Goal: Communication & Community: Answer question/provide support

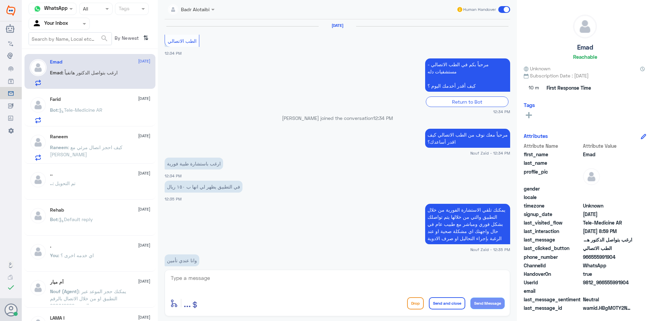
scroll to position [360, 0]
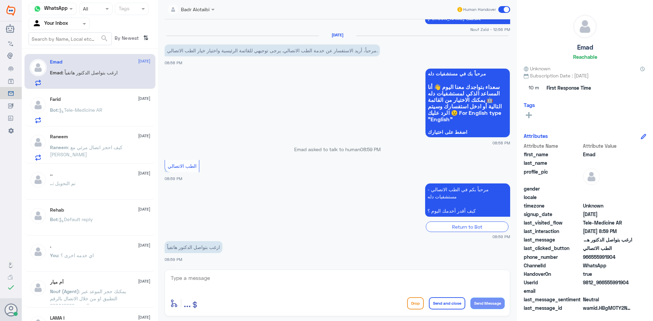
click at [233, 275] on textarea at bounding box center [337, 282] width 335 height 17
drag, startPoint x: 632, startPoint y: 280, endPoint x: 604, endPoint y: 286, distance: 28.1
click at [604, 286] on div "UserId 9812_966555991904" at bounding box center [585, 283] width 122 height 8
copy span "555991904"
click at [296, 281] on textarea at bounding box center [337, 282] width 335 height 17
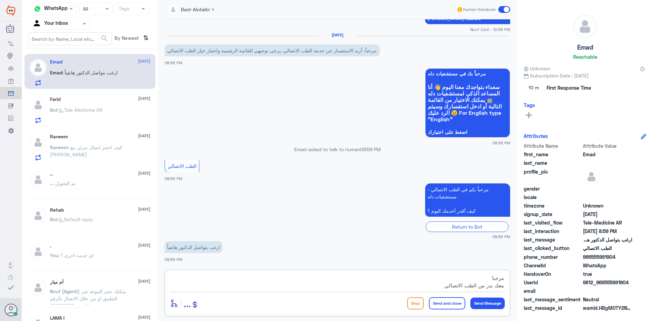
scroll to position [6, 0]
type textarea "مرحبا معك بدر من الطب الاتصالي كيف اقدر اخدمك ؟"
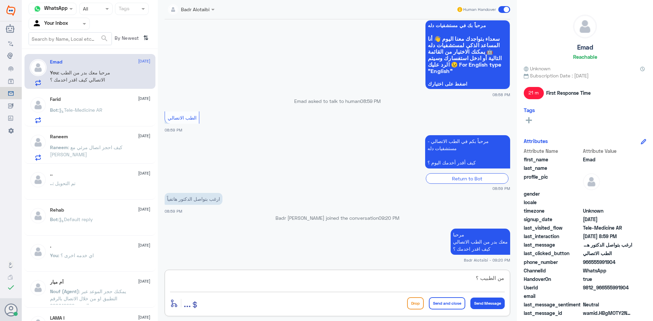
type textarea "من الطبيب ؟"
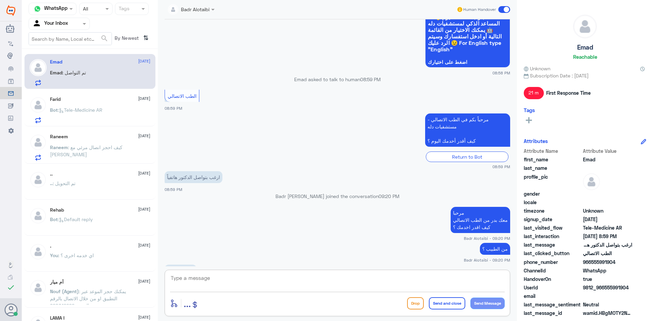
scroll to position [465, 0]
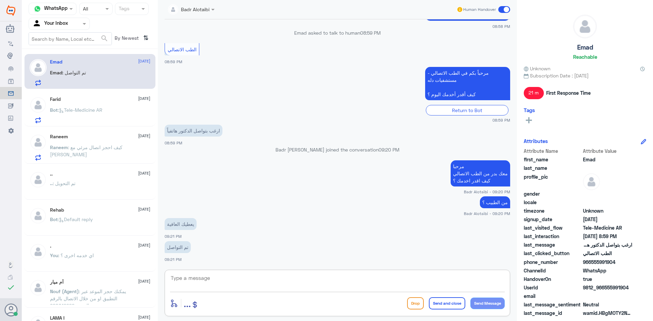
click at [325, 277] on textarea at bounding box center [337, 282] width 335 height 17
type textarea "ل"
type textarea "ا"
type textarea "يعافيك [PERSON_NAME]نا بخدمتك"
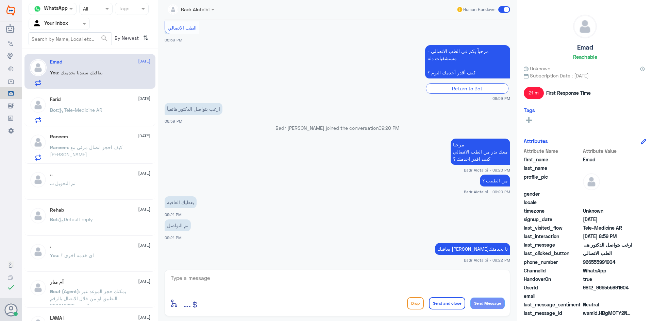
click at [503, 9] on span at bounding box center [504, 9] width 12 height 7
click at [0, 0] on input "checkbox" at bounding box center [0, 0] width 0 height 0
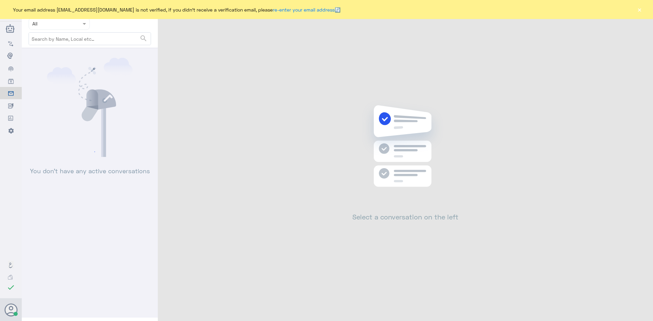
click at [636, 13] on div "Your email address b_malotaibi@dallah-hospital.com is not verified, if you didn…" at bounding box center [326, 9] width 653 height 19
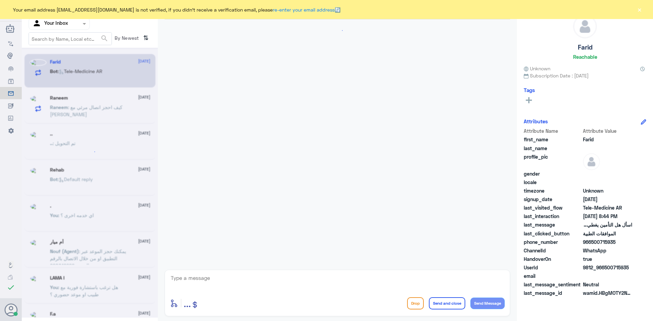
click at [637, 12] on button "×" at bounding box center [639, 9] width 7 height 7
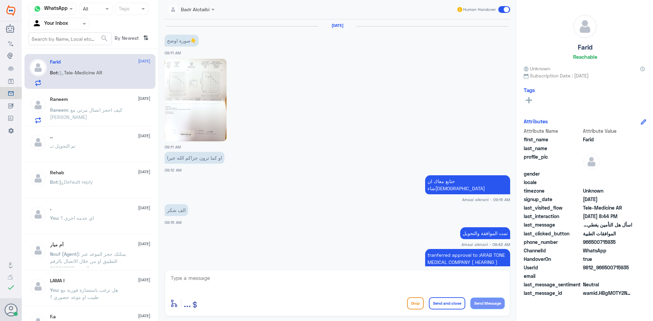
scroll to position [371, 0]
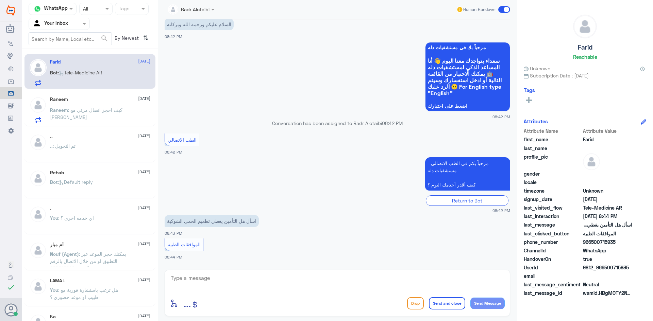
click at [242, 274] on textarea at bounding box center [337, 282] width 335 height 17
click at [243, 277] on textarea at bounding box center [337, 282] width 335 height 17
click at [244, 277] on textarea at bounding box center [337, 282] width 335 height 17
type textarea "مرحبا معك بدر من الطب الاتصالي"
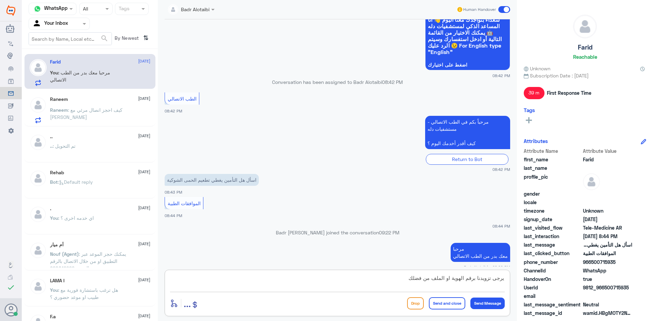
type textarea "يرجى تزويدنا برقم الهوية او الملف من فضلك"
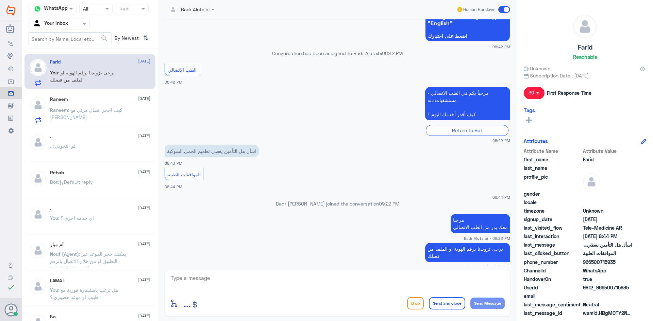
click at [97, 112] on span ": كيف احجز انصال مرئي مع [PERSON_NAME]" at bounding box center [86, 113] width 72 height 13
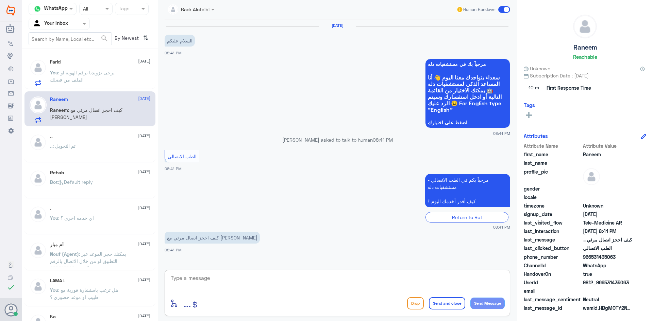
click at [277, 282] on textarea at bounding box center [337, 282] width 335 height 17
click at [314, 274] on textarea at bounding box center [337, 282] width 335 height 17
type textarea "مرحبا معك بدر من الطب الاتصالي"
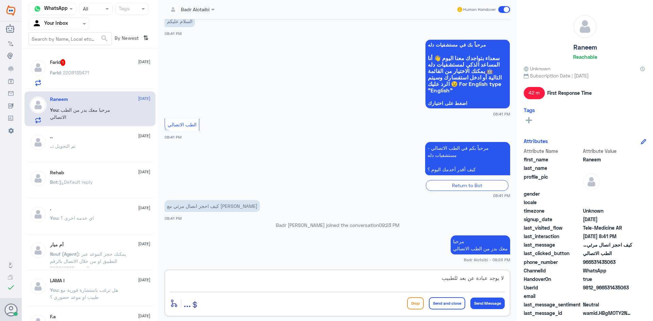
type textarea "لا يوجد عيادة عن بعد للطبيب"
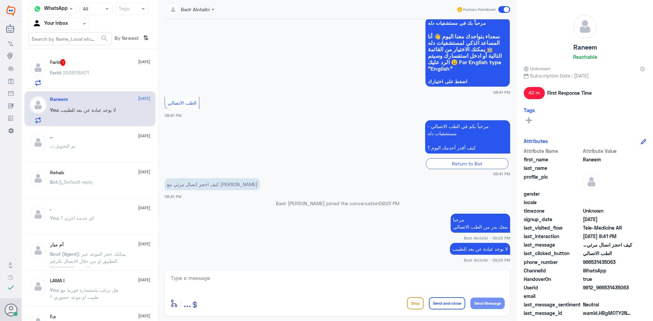
click at [501, 11] on span at bounding box center [504, 9] width 12 height 7
click at [0, 0] on input "checkbox" at bounding box center [0, 0] width 0 height 0
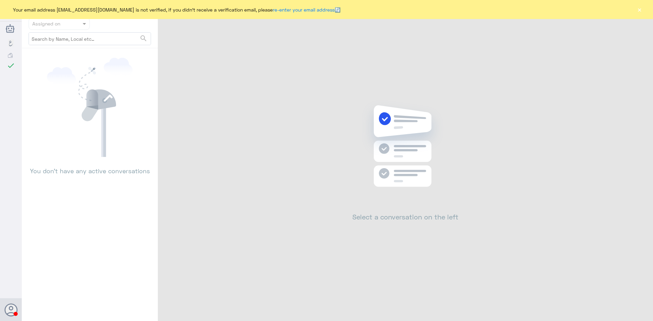
click at [637, 9] on button "×" at bounding box center [639, 9] width 7 height 7
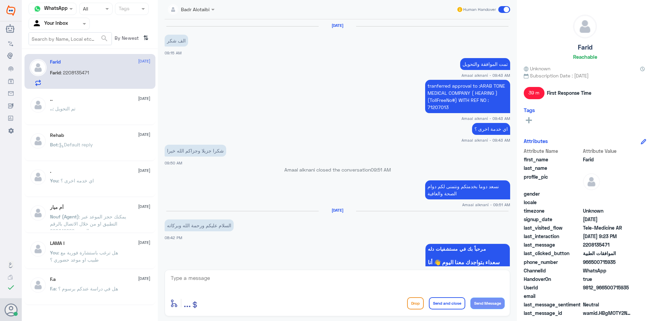
scroll to position [302, 0]
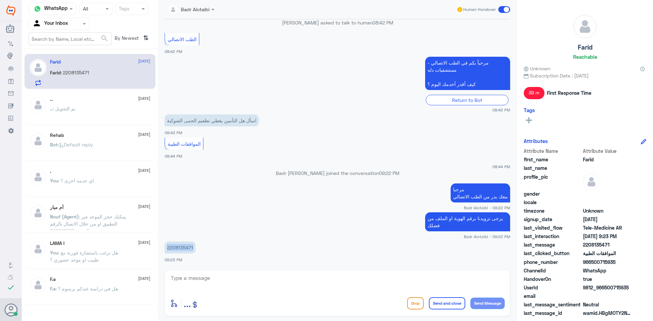
drag, startPoint x: 193, startPoint y: 248, endPoint x: 166, endPoint y: 249, distance: 26.6
click at [166, 249] on p "2208135471" at bounding box center [180, 248] width 31 height 12
copy p "2208135471"
click at [266, 279] on textarea at bounding box center [337, 282] width 335 height 17
type textarea "نعم يغطي بمستشفى دله (النخيل)"
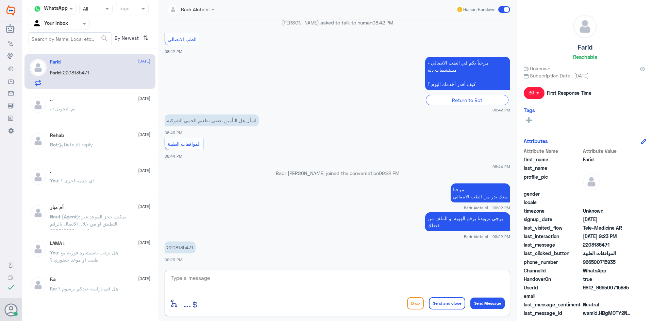
scroll to position [324, 0]
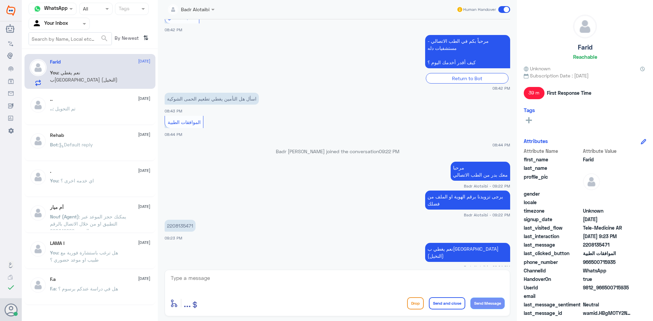
click at [501, 10] on span at bounding box center [504, 9] width 12 height 7
click at [0, 0] on input "checkbox" at bounding box center [0, 0] width 0 height 0
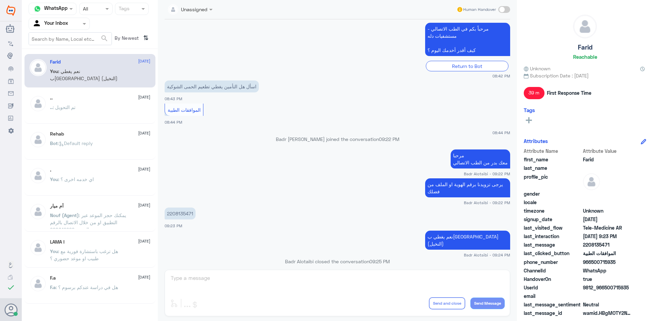
click at [500, 12] on span at bounding box center [504, 9] width 12 height 7
click at [0, 0] on input "checkbox" at bounding box center [0, 0] width 0 height 0
click at [506, 8] on span at bounding box center [504, 9] width 12 height 7
click at [0, 0] on input "checkbox" at bounding box center [0, 0] width 0 height 0
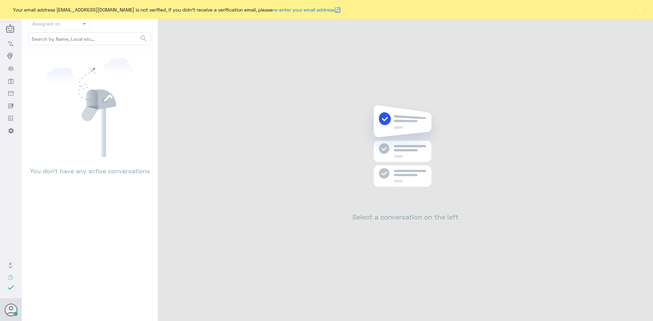
click at [639, 8] on button "×" at bounding box center [639, 9] width 7 height 7
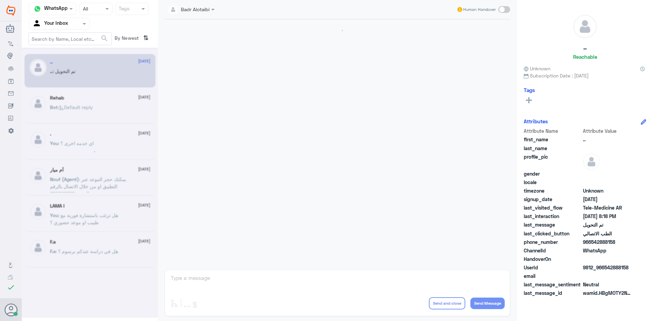
scroll to position [223, 0]
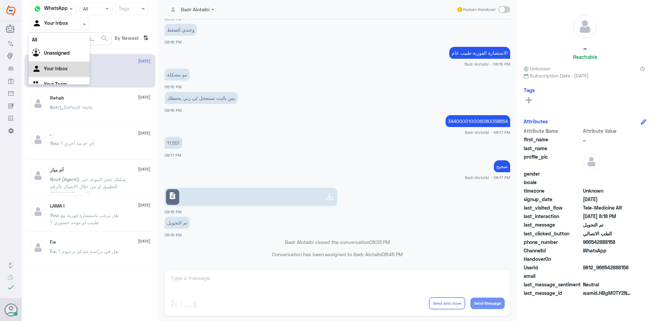
click at [80, 25] on div at bounding box center [59, 24] width 61 height 8
click at [63, 67] on Inbox "Your Inbox" at bounding box center [56, 69] width 24 height 6
click at [74, 22] on div at bounding box center [59, 24] width 61 height 8
click at [69, 50] on b "Unassigned" at bounding box center [57, 53] width 26 height 6
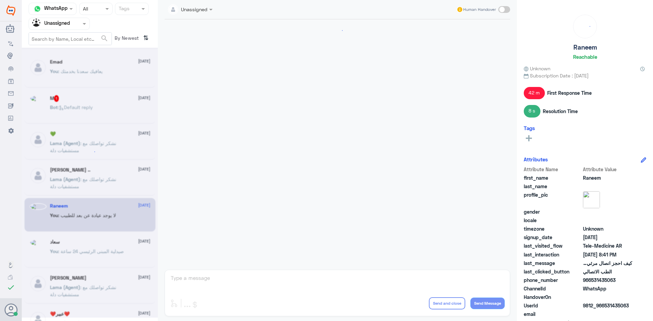
scroll to position [66, 0]
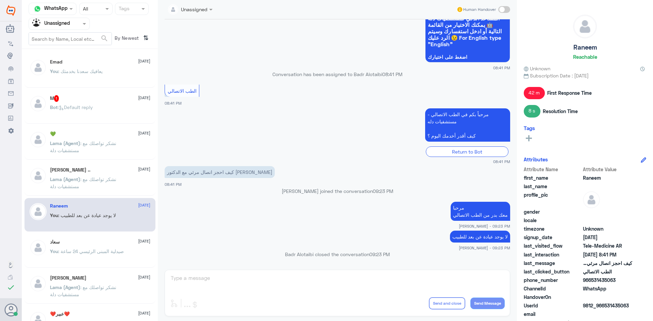
click at [109, 99] on div "M 1 17 September" at bounding box center [100, 98] width 100 height 7
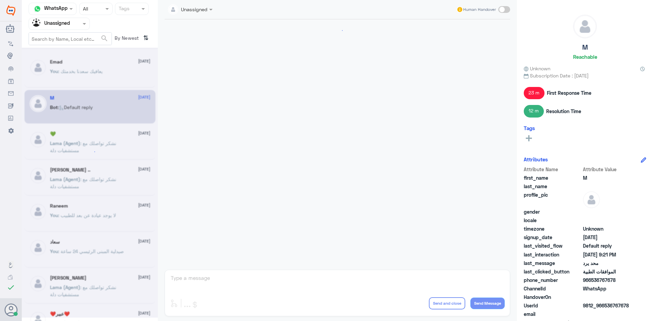
scroll to position [352, 0]
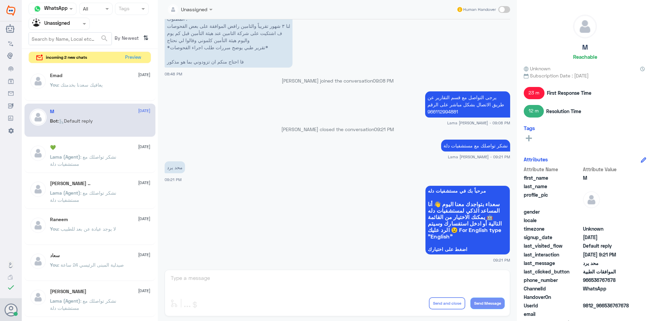
click at [106, 94] on div "You : يعافيك سعدنا بخدمتك" at bounding box center [100, 90] width 100 height 15
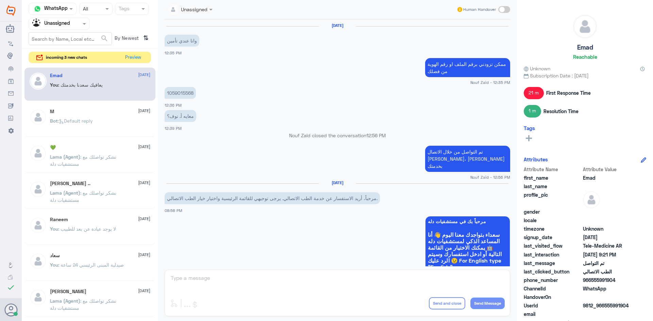
scroll to position [291, 0]
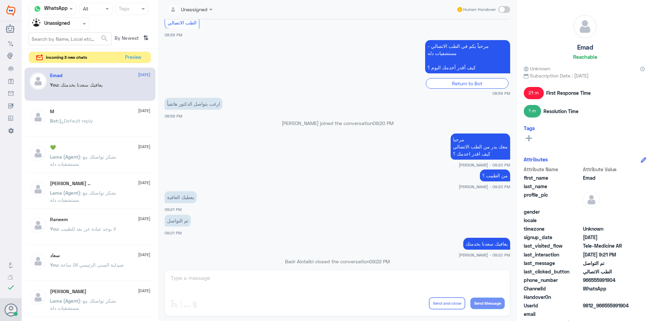
click at [76, 28] on div "Agent Filter Unassigned" at bounding box center [55, 24] width 52 height 10
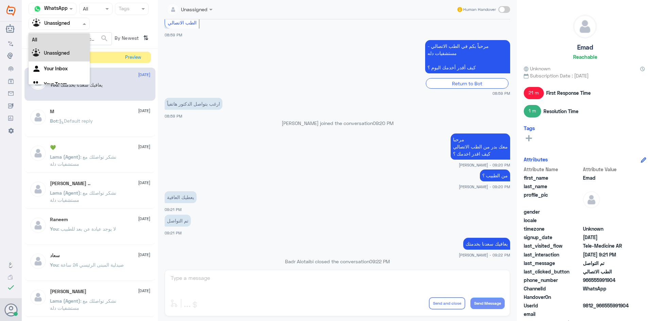
click at [64, 39] on div "All" at bounding box center [59, 39] width 61 height 13
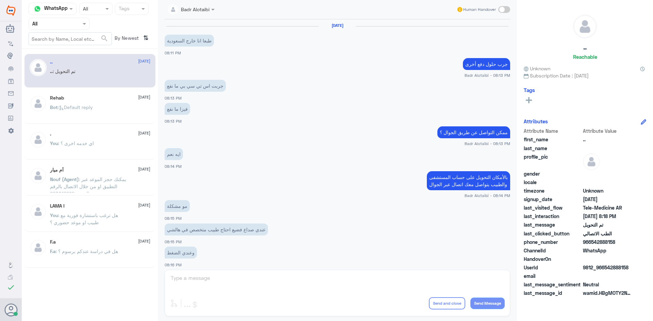
scroll to position [223, 0]
